Goal: Task Accomplishment & Management: Use online tool/utility

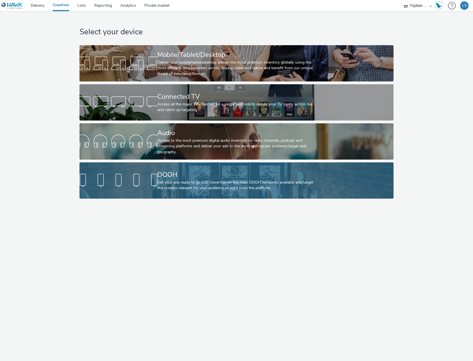
click at [169, 172] on div "DOOH" at bounding box center [235, 175] width 156 height 10
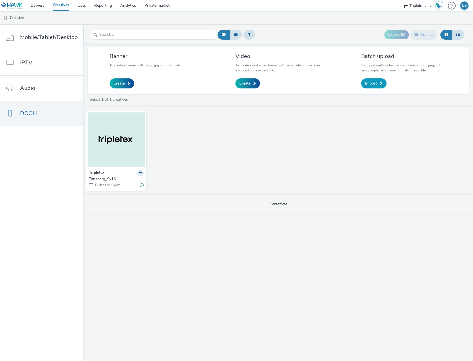
click at [367, 84] on span "Import" at bounding box center [371, 84] width 12 height 6
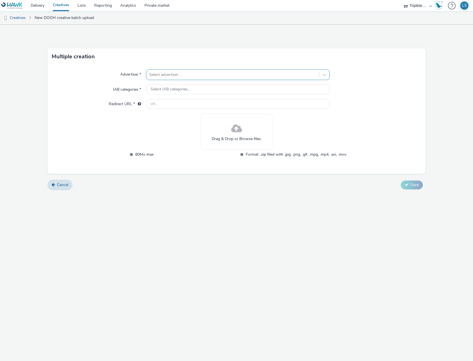
click at [173, 72] on div at bounding box center [232, 74] width 167 height 7
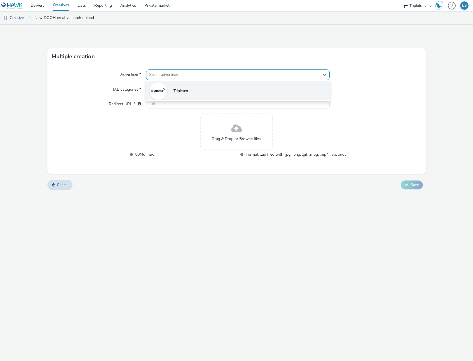
click at [168, 91] on li "Tripletex" at bounding box center [237, 90] width 183 height 19
type input "http://tripletex.no"
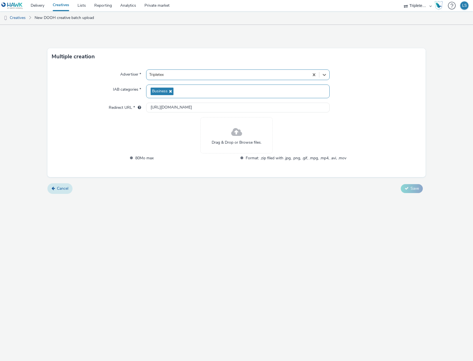
click at [62, 192] on link "Cancel" at bounding box center [59, 188] width 25 height 11
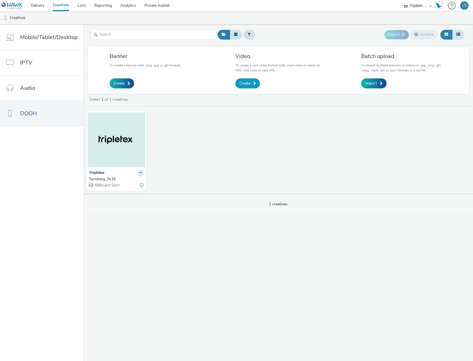
click at [250, 79] on link "Create" at bounding box center [247, 83] width 25 height 10
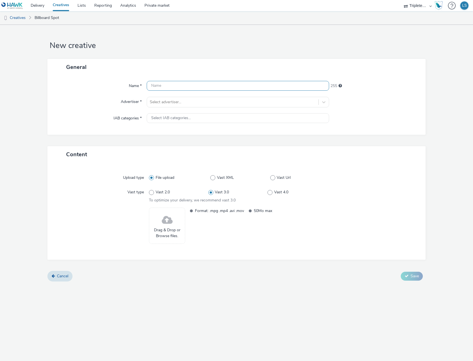
click at [180, 89] on input "text" at bounding box center [238, 86] width 182 height 10
click at [175, 87] on input "text" at bounding box center [238, 86] width 182 height 10
type input "Drammen"
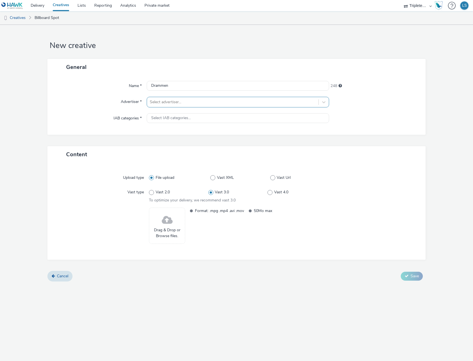
click at [170, 103] on div at bounding box center [233, 102] width 166 height 7
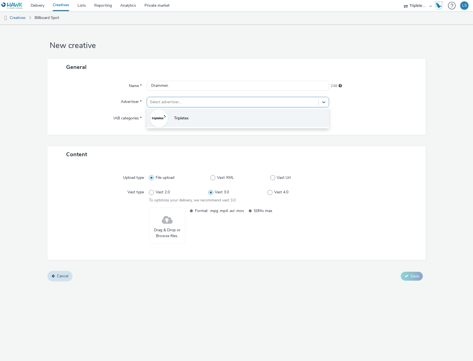
click at [171, 117] on li "Tripletex" at bounding box center [238, 117] width 182 height 19
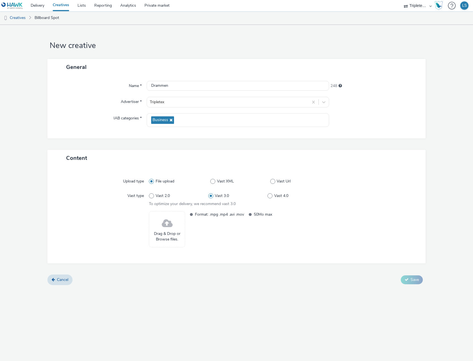
drag, startPoint x: 166, startPoint y: 120, endPoint x: 147, endPoint y: 150, distance: 35.7
click at [150, 138] on div "General Name * Drammen 248 Advertiser * Tripletex IAB categories * Business" at bounding box center [236, 104] width 378 height 91
click at [165, 227] on span at bounding box center [167, 223] width 11 height 15
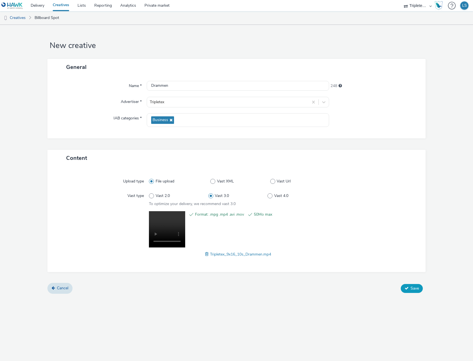
click at [414, 287] on span "Save" at bounding box center [414, 288] width 8 height 5
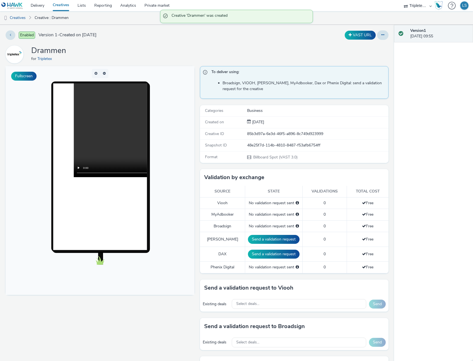
scroll to position [2, 0]
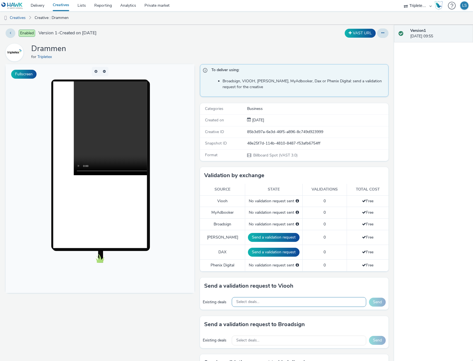
click at [250, 298] on div "Select deals..." at bounding box center [299, 302] width 134 height 10
click at [251, 298] on div "Select deals..." at bounding box center [299, 302] width 134 height 10
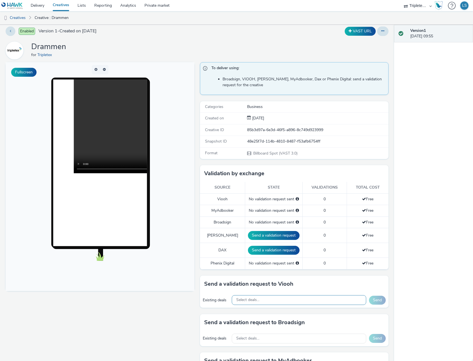
click at [257, 299] on span "Select deals..." at bounding box center [247, 300] width 23 height 5
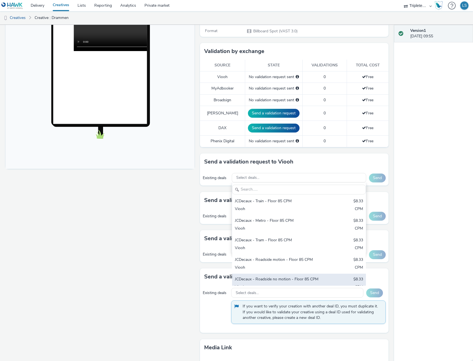
scroll to position [0, 0]
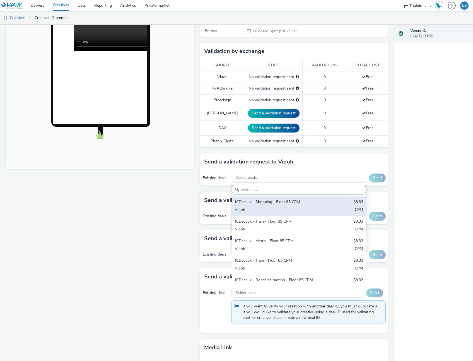
click at [275, 204] on div "JCDecaux - Shopping - Floor 85 CPM" at bounding box center [277, 202] width 84 height 6
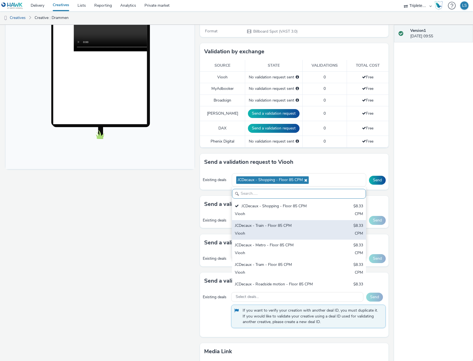
click at [255, 226] on div "JCDecaux - Train - Floor 85 CPM" at bounding box center [277, 226] width 84 height 6
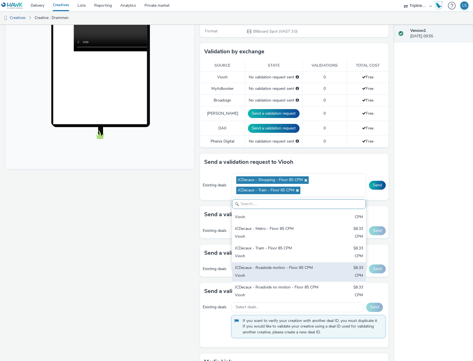
scroll to position [19, 0]
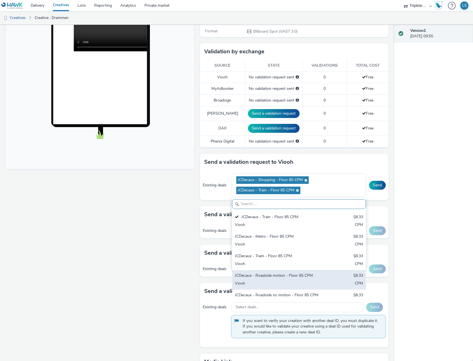
click at [279, 277] on div "JCDecaux - Roadside motion - Floor 85 CPM" at bounding box center [277, 276] width 84 height 6
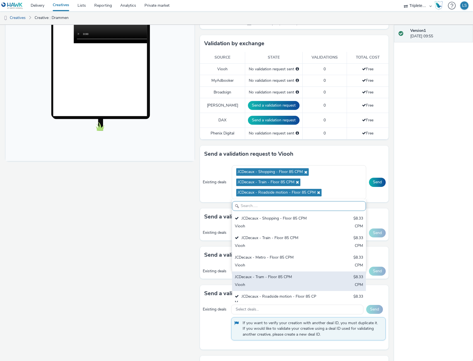
scroll to position [134, 0]
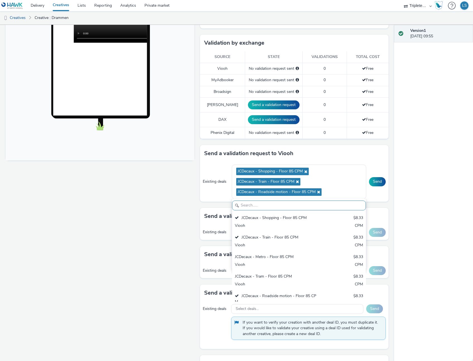
click at [462, 270] on div "Version 1 22 August 2025, 09:55" at bounding box center [433, 193] width 79 height 336
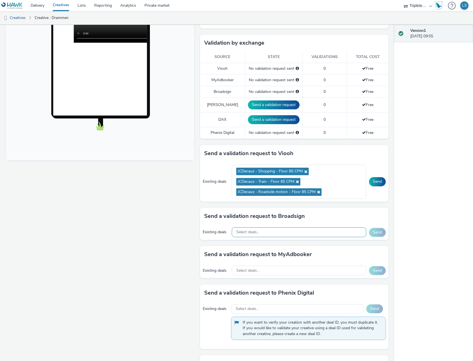
click at [316, 232] on div "Select deals..." at bounding box center [299, 232] width 134 height 10
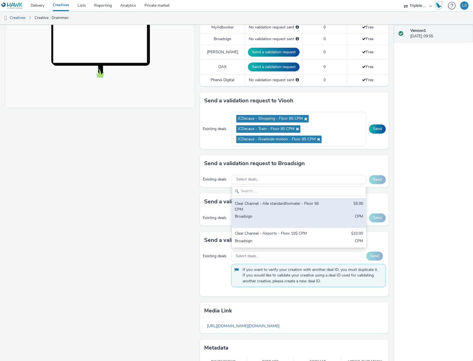
scroll to position [189, 0]
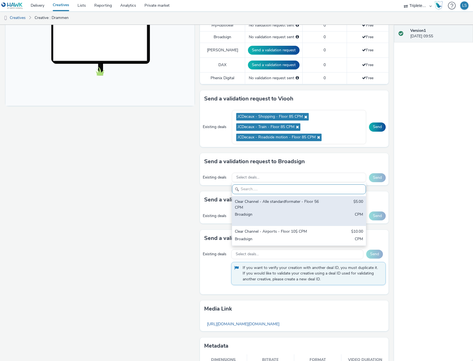
click at [277, 207] on div "Clear Channel - Alle standardformater - Floor 56 CPM" at bounding box center [277, 204] width 84 height 11
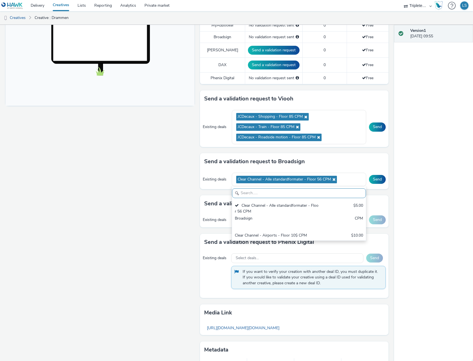
click at [202, 213] on div "Existing deals Select deals... Send" at bounding box center [294, 219] width 189 height 15
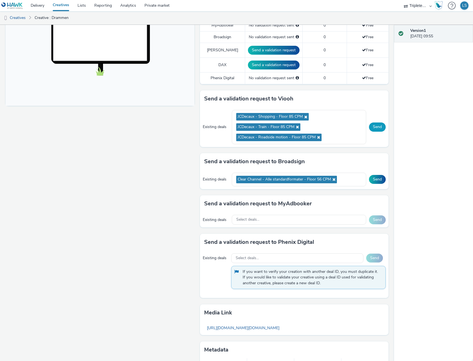
click at [378, 126] on button "Send" at bounding box center [377, 126] width 17 height 9
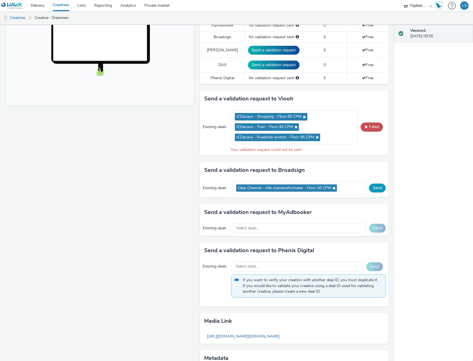
click at [375, 187] on button "Send" at bounding box center [377, 187] width 17 height 9
click at [294, 126] on icon at bounding box center [295, 127] width 4 height 4
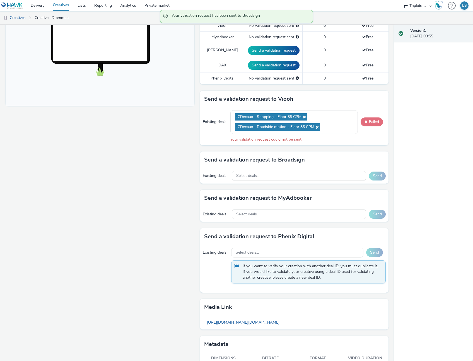
click at [374, 122] on button "Failed" at bounding box center [372, 121] width 22 height 9
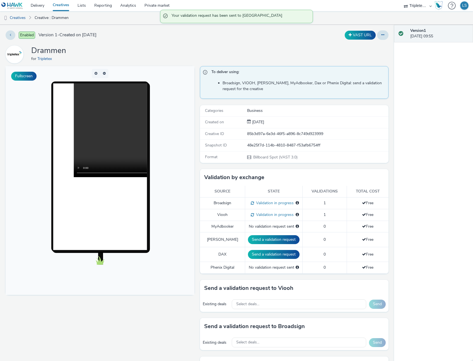
scroll to position [0, 0]
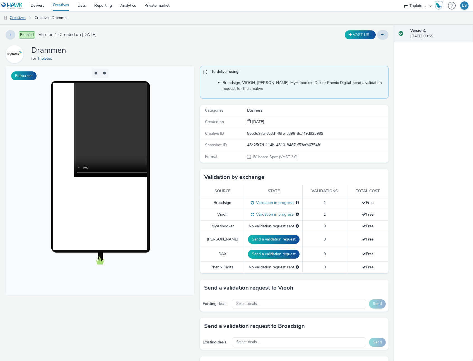
click at [15, 17] on link "Creatives" at bounding box center [14, 17] width 28 height 13
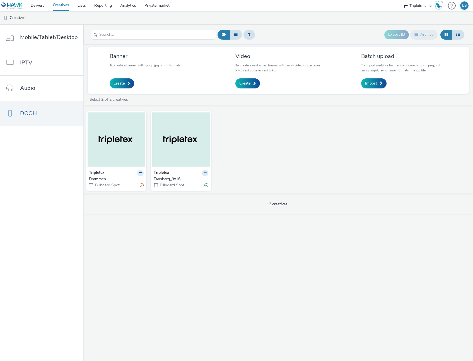
click at [139, 172] on icon at bounding box center [140, 172] width 3 height 3
click at [124, 180] on link "Edit" at bounding box center [123, 182] width 42 height 11
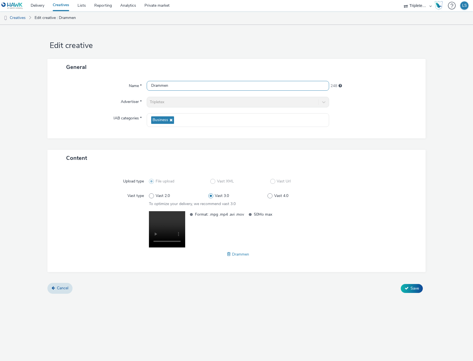
click at [169, 86] on input "Drammen" at bounding box center [238, 86] width 182 height 10
type input "Drammen_9x16"
click at [406, 288] on icon at bounding box center [407, 288] width 4 height 4
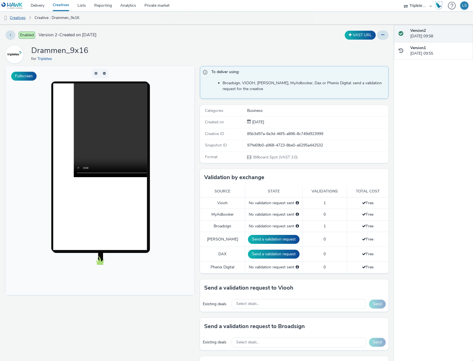
click at [18, 17] on link "Creatives" at bounding box center [14, 17] width 28 height 13
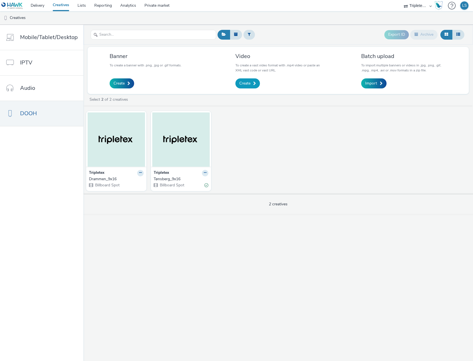
click at [242, 81] on span "Create" at bounding box center [244, 84] width 11 height 6
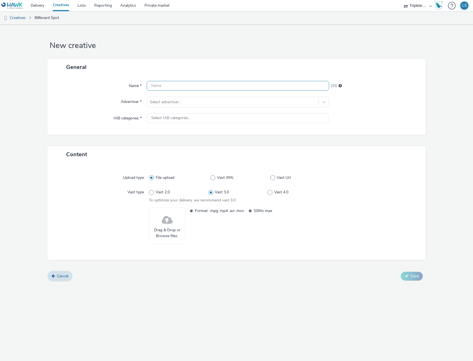
click at [172, 85] on input "text" at bounding box center [238, 86] width 182 height 10
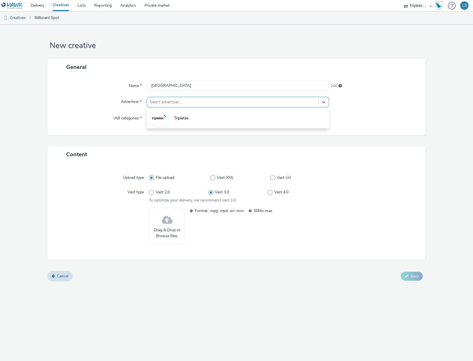
click at [165, 100] on div at bounding box center [233, 102] width 166 height 7
click at [167, 116] on div at bounding box center [159, 118] width 18 height 18
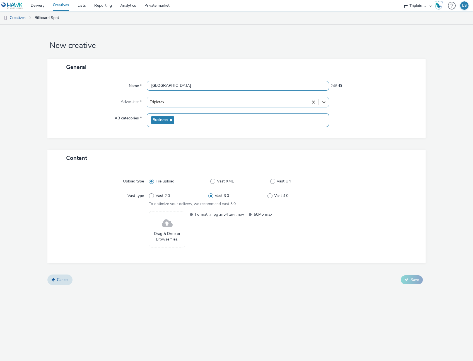
click at [187, 84] on input "Trondheim" at bounding box center [238, 86] width 182 height 10
type input "Trondheim_9x16"
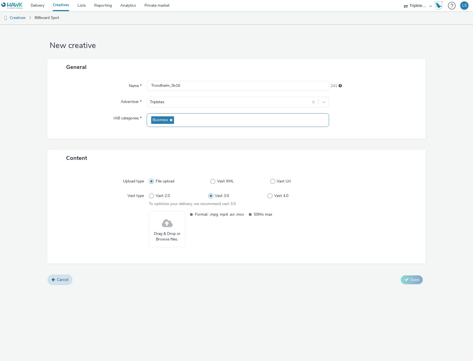
click at [167, 224] on span at bounding box center [167, 223] width 11 height 15
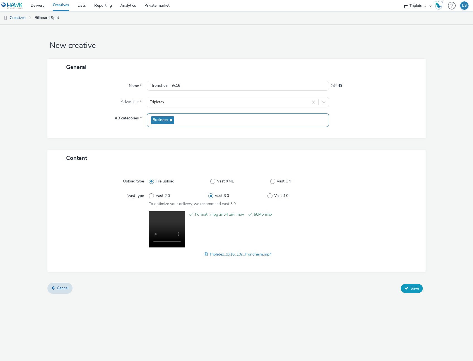
click at [412, 291] on button "Save" at bounding box center [412, 288] width 22 height 9
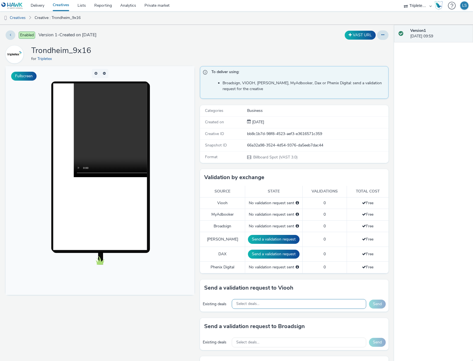
click at [256, 303] on span "Select deals..." at bounding box center [247, 303] width 23 height 5
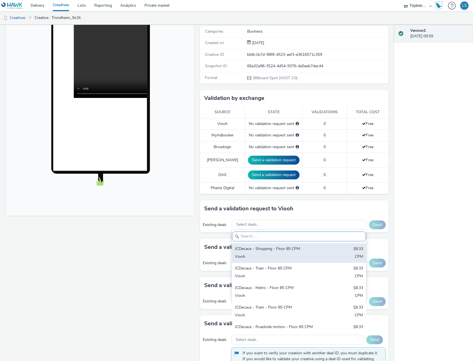
click at [272, 246] on div "JCDecaux - Shopping - Floor 85 CPM" at bounding box center [277, 249] width 84 height 6
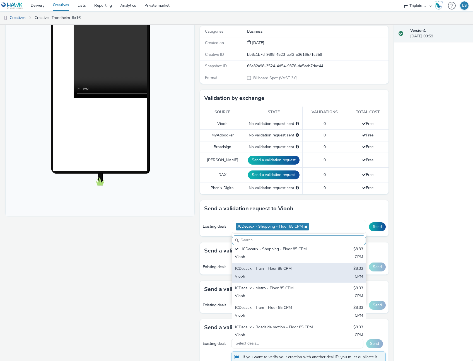
scroll to position [3, 0]
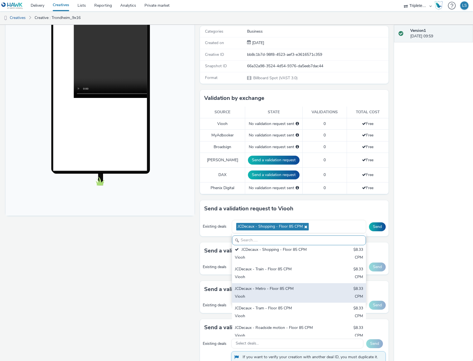
click at [267, 294] on div "Viooh" at bounding box center [277, 297] width 84 height 6
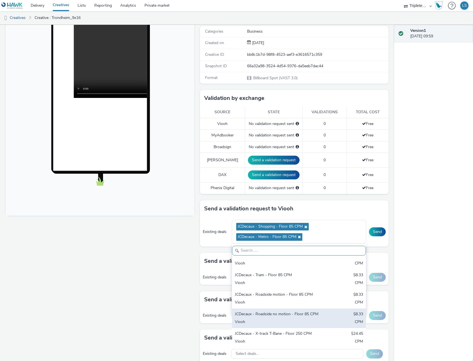
scroll to position [47, 0]
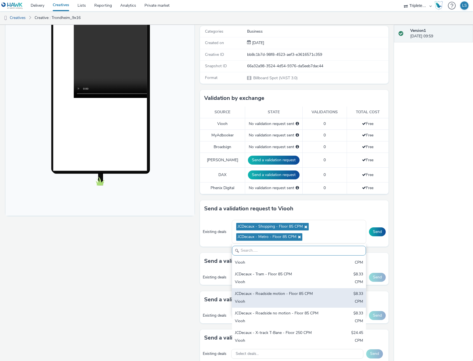
click at [274, 300] on div "Viooh" at bounding box center [277, 302] width 84 height 6
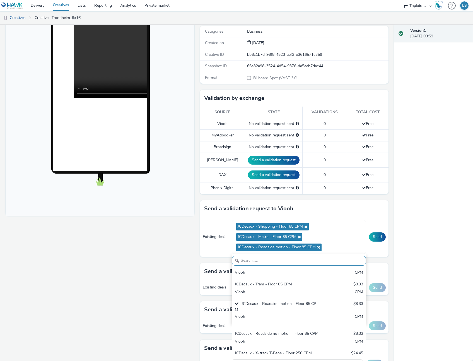
click at [178, 286] on div "Fullscreen" at bounding box center [102, 240] width 192 height 506
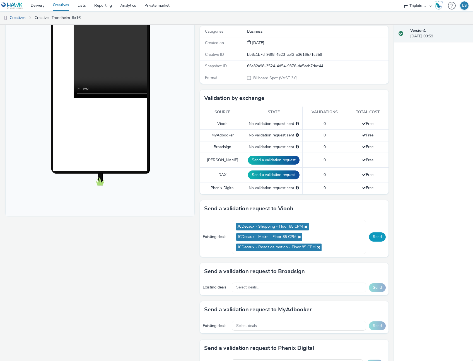
click at [378, 235] on button "Send" at bounding box center [377, 236] width 17 height 9
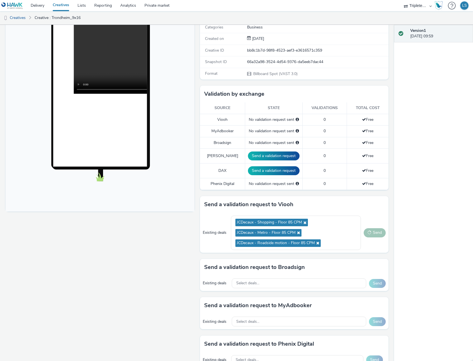
scroll to position [84, 0]
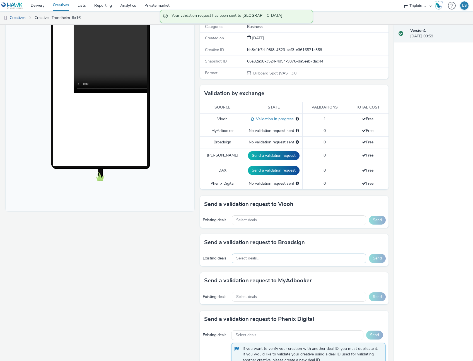
click at [276, 260] on div "Select deals..." at bounding box center [299, 258] width 134 height 10
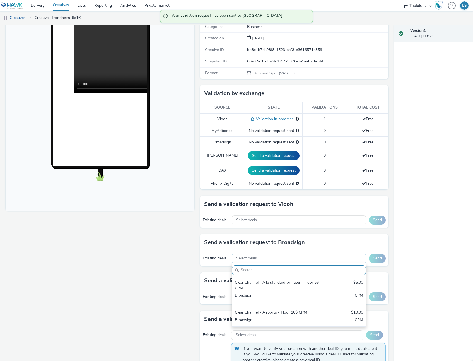
scroll to position [0, 0]
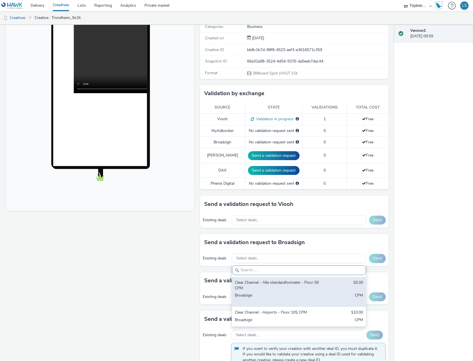
click at [273, 284] on div "Clear Channel - Alle standardformater - Floor 56 CPM" at bounding box center [277, 285] width 84 height 11
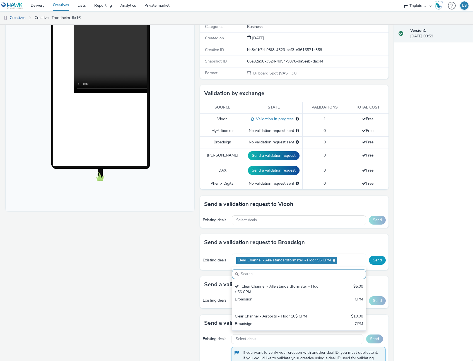
click at [378, 259] on button "Send" at bounding box center [377, 260] width 17 height 9
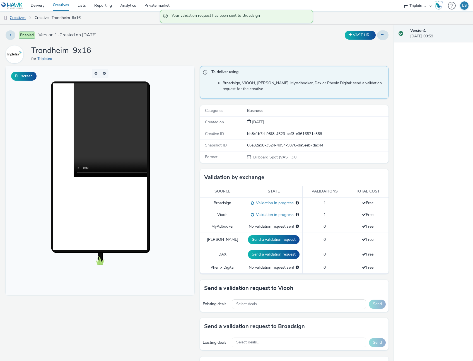
click at [19, 19] on link "Creatives" at bounding box center [14, 17] width 28 height 13
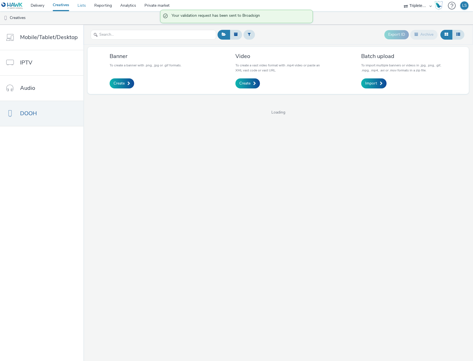
click at [79, 4] on link "Lists" at bounding box center [81, 5] width 17 height 11
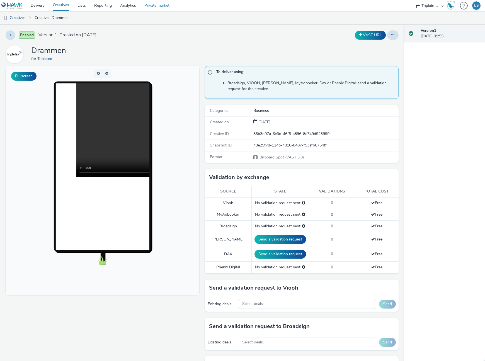
click at [160, 6] on link "Private market" at bounding box center [156, 5] width 33 height 11
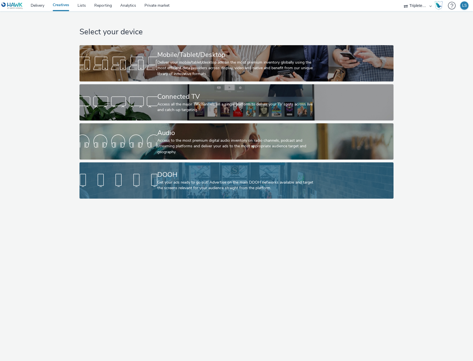
click at [277, 178] on div "DOOH" at bounding box center [235, 175] width 156 height 10
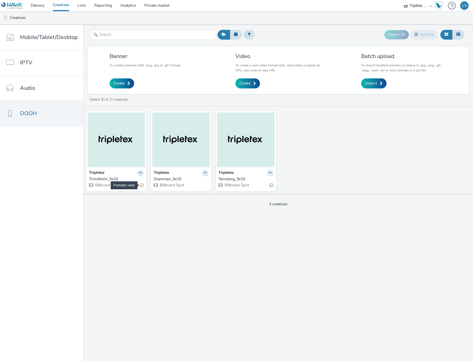
click at [140, 184] on div "Partially valid" at bounding box center [142, 185] width 4 height 6
click at [271, 185] on div "Valid" at bounding box center [271, 185] width 4 height 6
drag, startPoint x: 204, startPoint y: 186, endPoint x: 201, endPoint y: 185, distance: 4.1
click at [204, 186] on div "Billboard Spot" at bounding box center [181, 185] width 55 height 6
click at [142, 172] on icon at bounding box center [140, 172] width 3 height 3
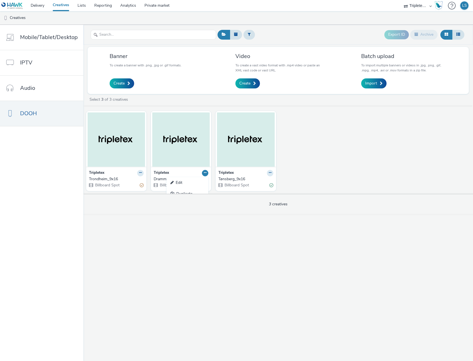
click at [202, 172] on button at bounding box center [205, 173] width 6 height 6
click at [140, 185] on div "Partially valid" at bounding box center [142, 185] width 4 height 6
click at [139, 173] on icon at bounding box center [140, 172] width 3 height 3
click at [120, 178] on link "Edit" at bounding box center [123, 182] width 42 height 11
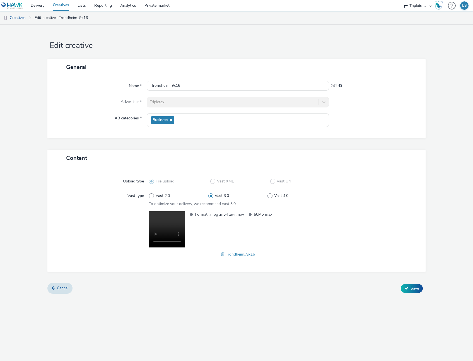
click at [63, 7] on link "Creatives" at bounding box center [61, 5] width 25 height 11
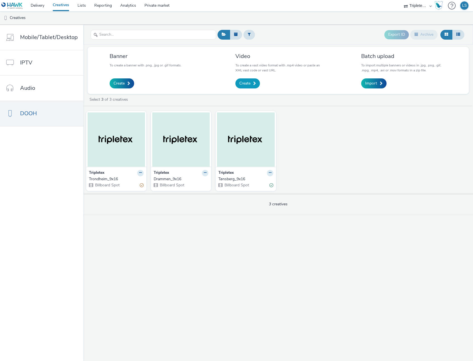
click at [239, 80] on link "Create" at bounding box center [247, 83] width 25 height 10
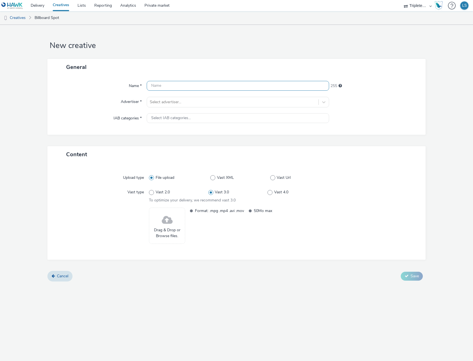
click at [180, 86] on input "text" at bounding box center [238, 86] width 182 height 10
type input "Tromsø_9x16"
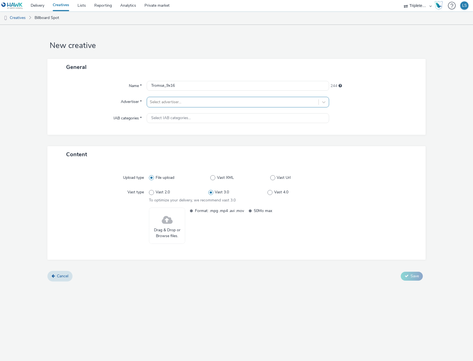
click at [155, 99] on div at bounding box center [233, 102] width 166 height 7
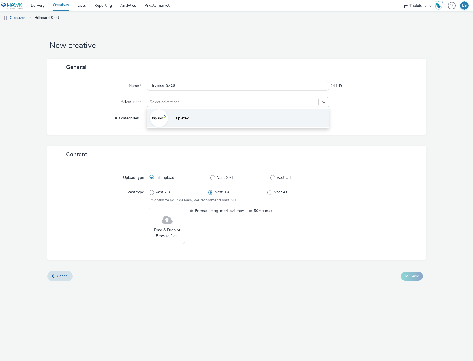
click at [170, 117] on li "Tripletex" at bounding box center [238, 117] width 182 height 19
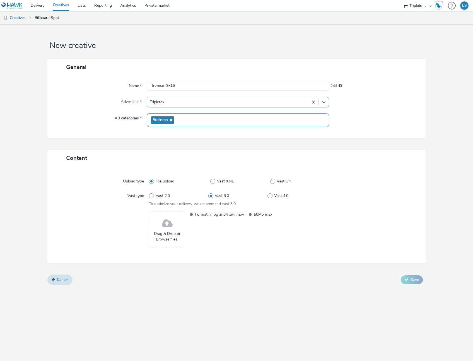
click at [165, 120] on span "Business" at bounding box center [161, 120] width 16 height 5
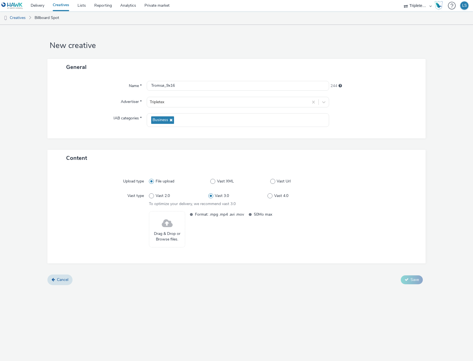
click at [169, 228] on span at bounding box center [167, 223] width 11 height 15
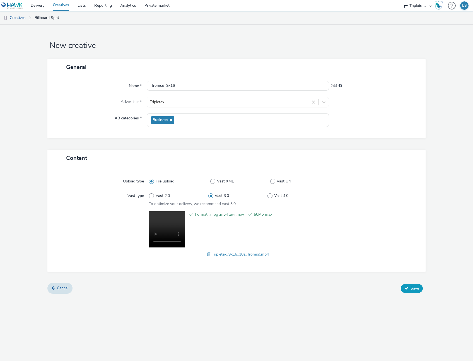
click at [418, 287] on span "Save" at bounding box center [414, 288] width 8 height 5
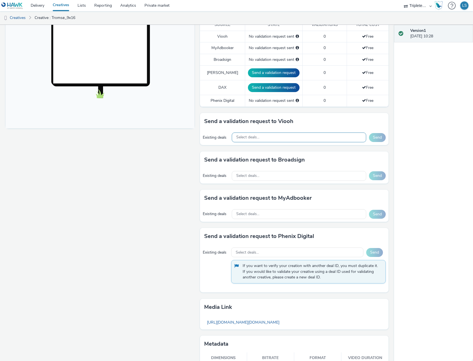
click at [266, 137] on div "Select deals..." at bounding box center [299, 137] width 134 height 10
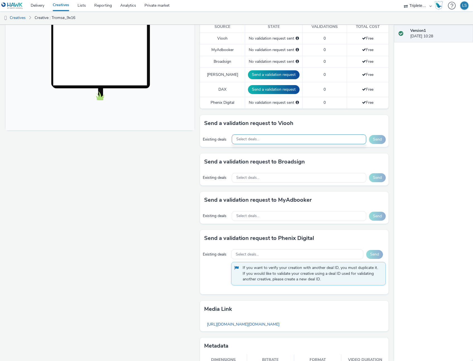
scroll to position [6, 0]
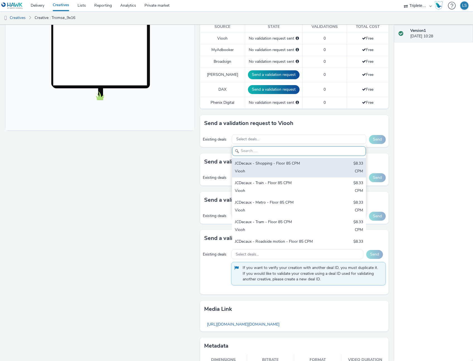
click at [256, 166] on div "JCDecaux - Shopping - Floor 85 CPM" at bounding box center [277, 164] width 84 height 6
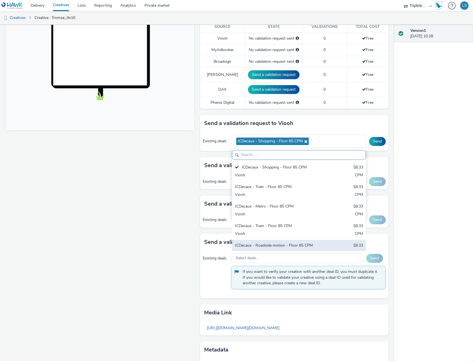
click at [275, 243] on div "JCDecaux - Roadside motion - Floor 85 CPM" at bounding box center [277, 246] width 84 height 6
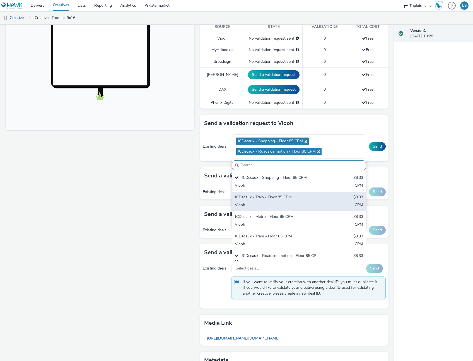
click at [282, 201] on div "JCDecaux - Train - Floor 85 CPM $8.33 Viooh CPM" at bounding box center [299, 202] width 134 height 20
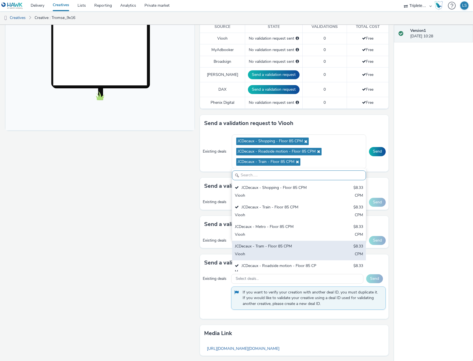
click at [274, 245] on div "JCDecaux - Tram - Floor 85 CPM" at bounding box center [277, 246] width 84 height 6
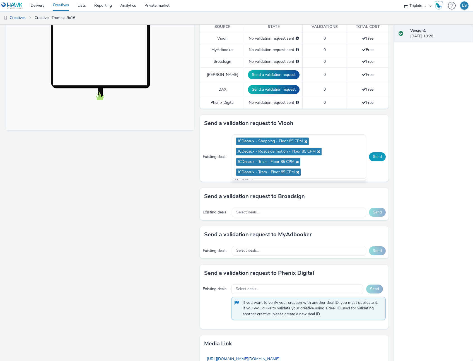
click at [377, 159] on button "Send" at bounding box center [377, 156] width 17 height 9
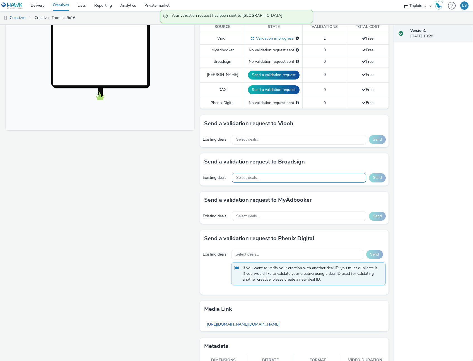
click at [263, 176] on div "Select deals..." at bounding box center [299, 178] width 134 height 10
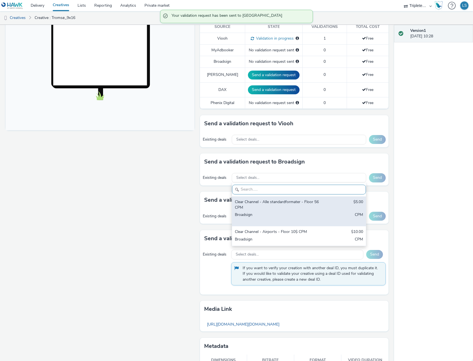
click at [257, 206] on div "Clear Channel - Alle standardformater - Floor 56 CPM" at bounding box center [277, 204] width 84 height 11
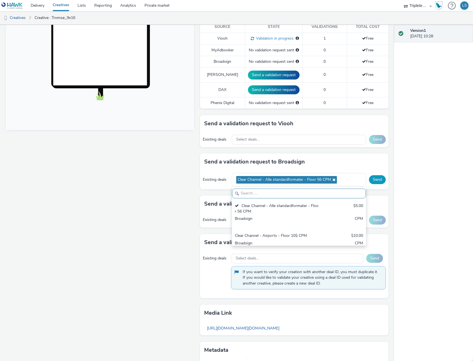
click at [378, 180] on button "Send" at bounding box center [377, 179] width 17 height 9
